Goal: Book appointment/travel/reservation

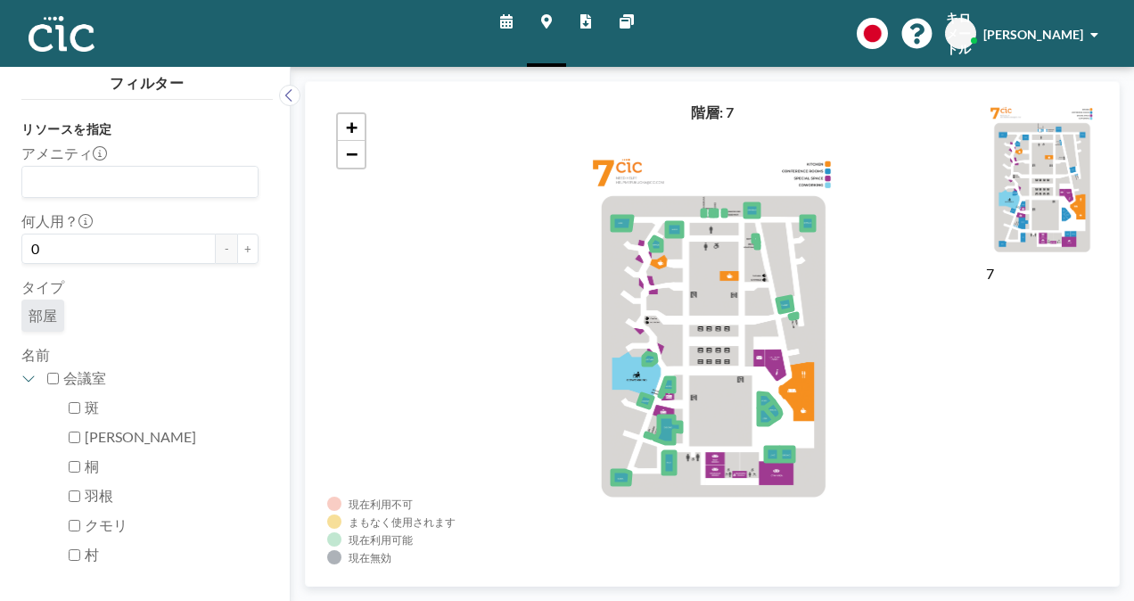
click at [510, 14] on icon at bounding box center [506, 21] width 12 height 14
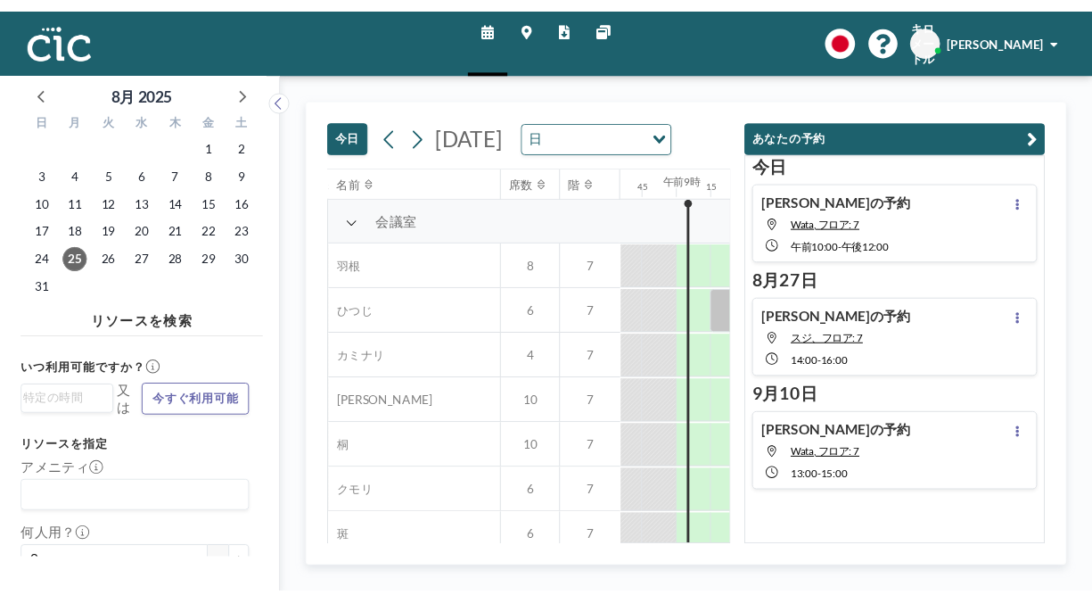
scroll to position [0, 1248]
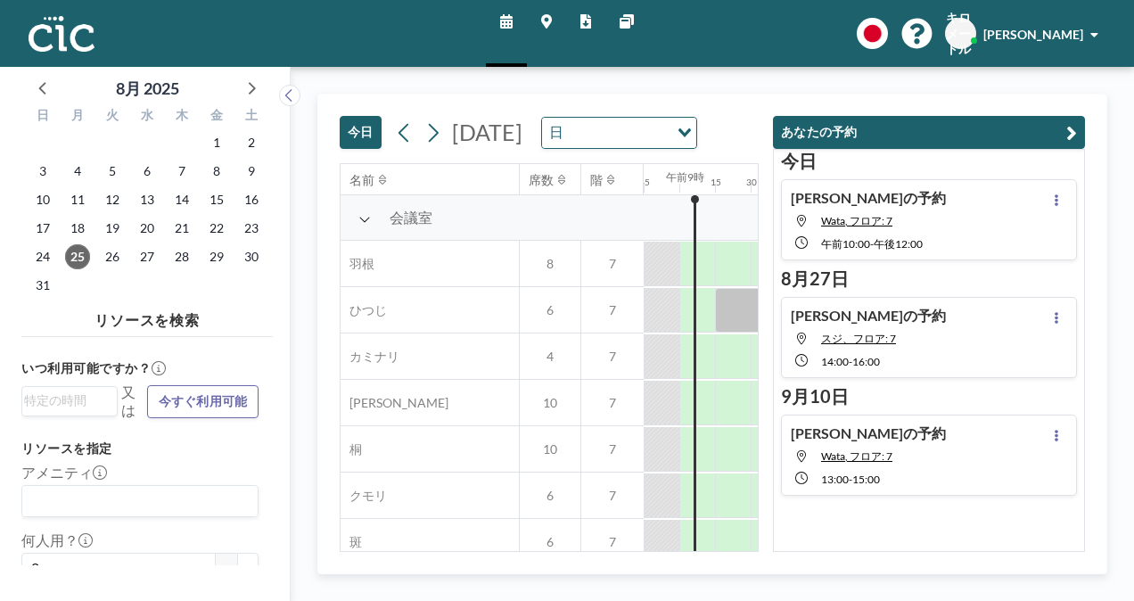
click at [1066, 76] on div "[DATE] [DATE] 日 Loading... 名前 席数 階 午前12時 15 30 45 午前1時 15 30 45 午前2時 15 30 45 午…" at bounding box center [712, 334] width 843 height 534
drag, startPoint x: 1038, startPoint y: 0, endPoint x: 318, endPoint y: 59, distance: 721.8
click at [318, 59] on div "スケジュール マップ レポート 他のサイト English Polski 日本語 Española キロメートル [PERSON_NAME]" at bounding box center [567, 33] width 1134 height 67
